Goal: Task Accomplishment & Management: Manage account settings

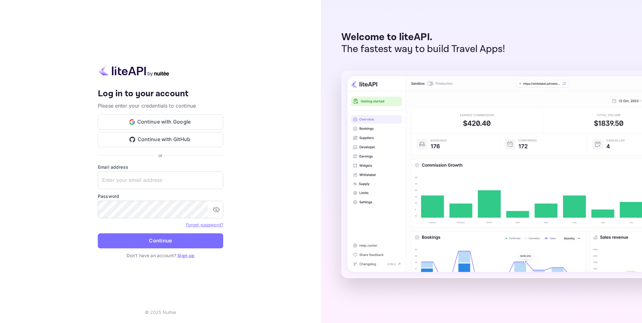
type input "[EMAIL_ADDRESS][DOMAIN_NAME]"
click at [269, 214] on div "Your account has been created successfully, a confirmation link has been sent t…" at bounding box center [160, 161] width 321 height 323
drag, startPoint x: 165, startPoint y: 239, endPoint x: 180, endPoint y: 239, distance: 15.0
click at [165, 239] on button "Continue" at bounding box center [160, 240] width 125 height 15
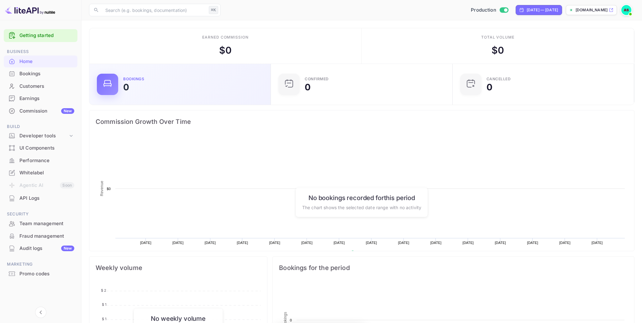
scroll to position [102, 178]
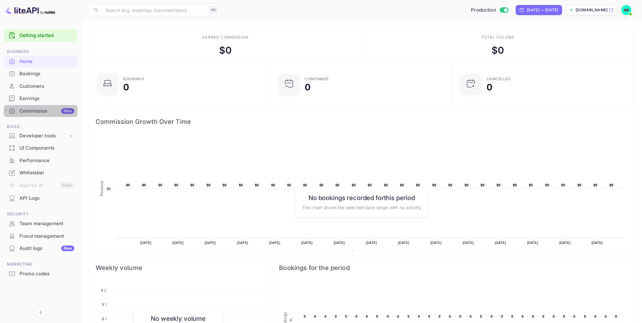
click at [38, 111] on div "Commission New" at bounding box center [46, 110] width 55 height 7
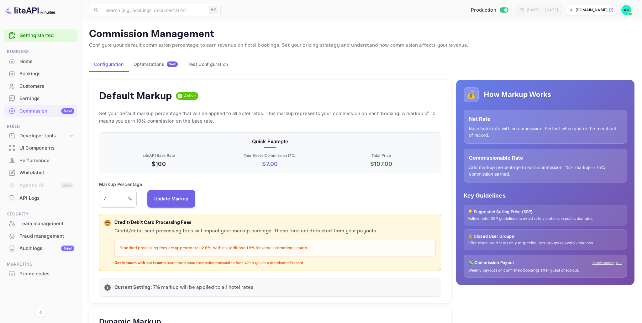
scroll to position [111, 342]
click at [112, 198] on input "7" at bounding box center [113, 199] width 29 height 18
type input "6"
click at [211, 196] on div "Markup Percentage 6 % ​ Update Markup" at bounding box center [270, 194] width 342 height 27
click at [174, 196] on button "Update Markup" at bounding box center [171, 199] width 48 height 18
